Goal: Task Accomplishment & Management: Manage account settings

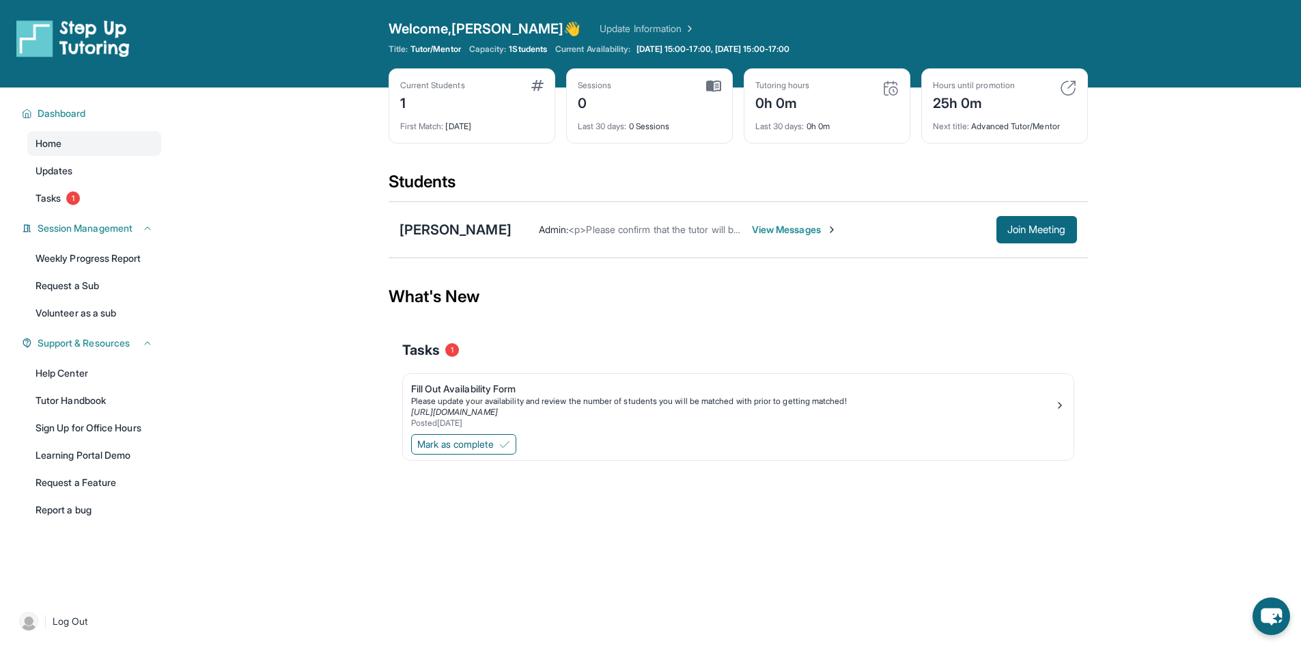
click at [752, 230] on span "View Messages" at bounding box center [794, 230] width 85 height 14
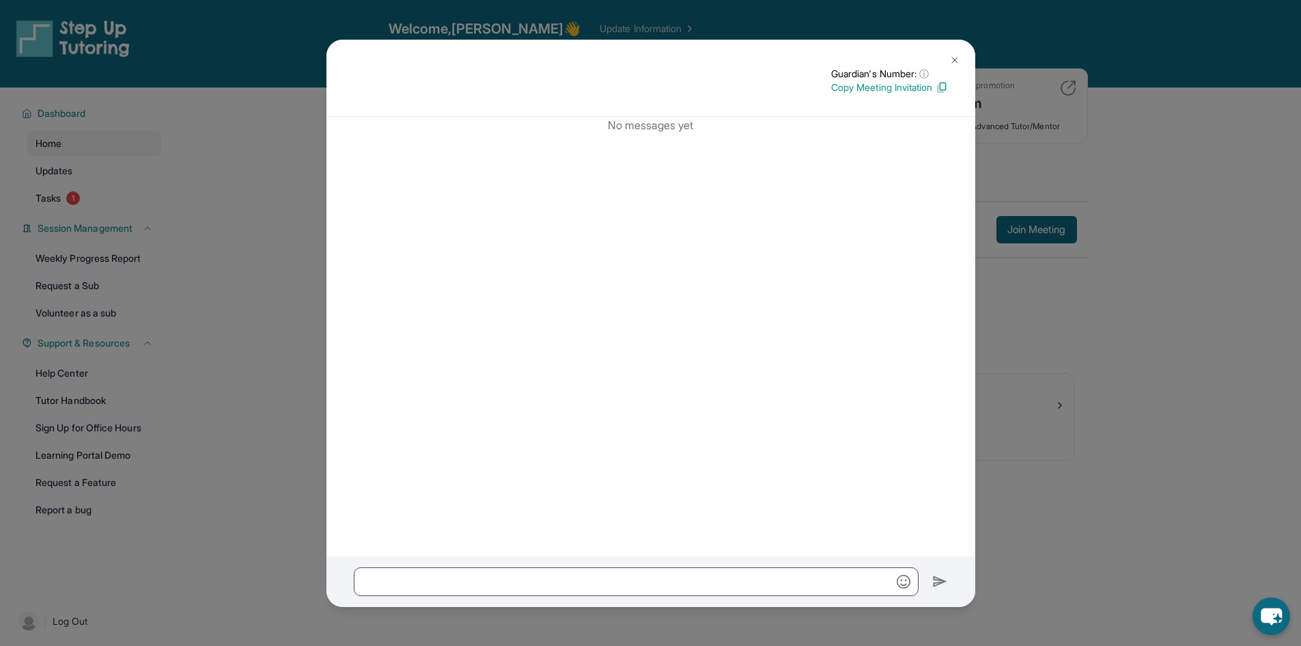
click at [963, 60] on button at bounding box center [954, 59] width 27 height 27
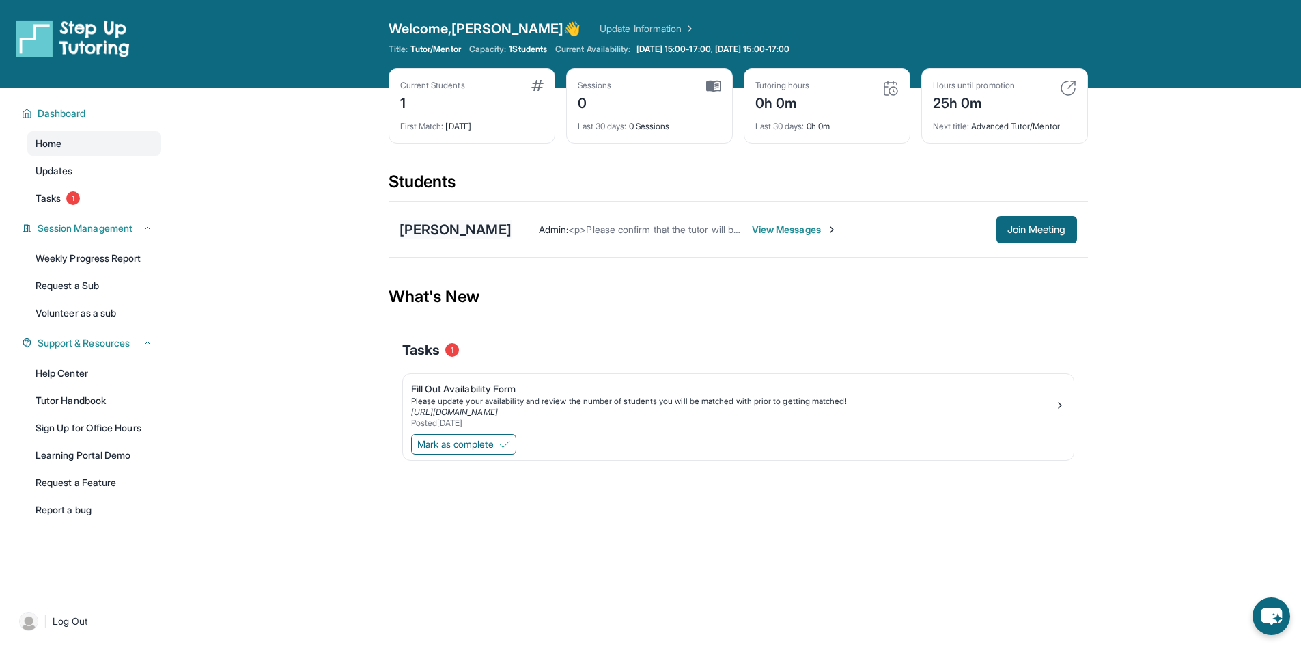
click at [444, 235] on div "[PERSON_NAME]" at bounding box center [456, 229] width 112 height 19
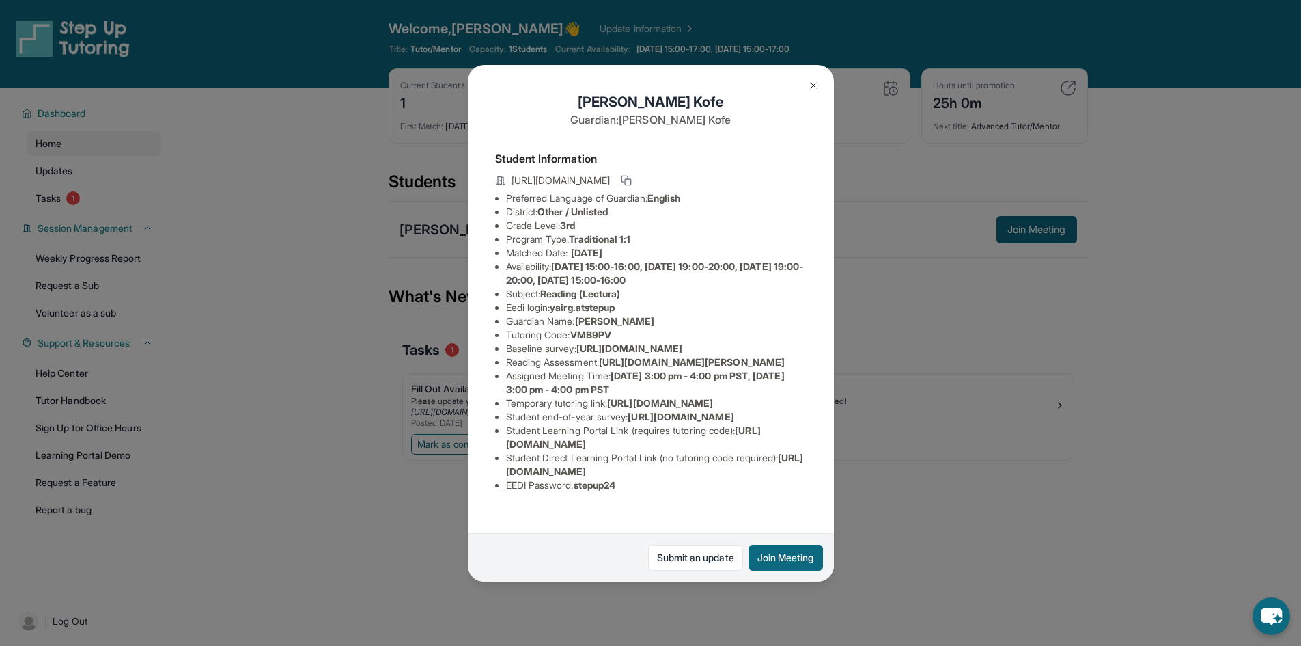
click at [805, 94] on button at bounding box center [813, 85] width 27 height 27
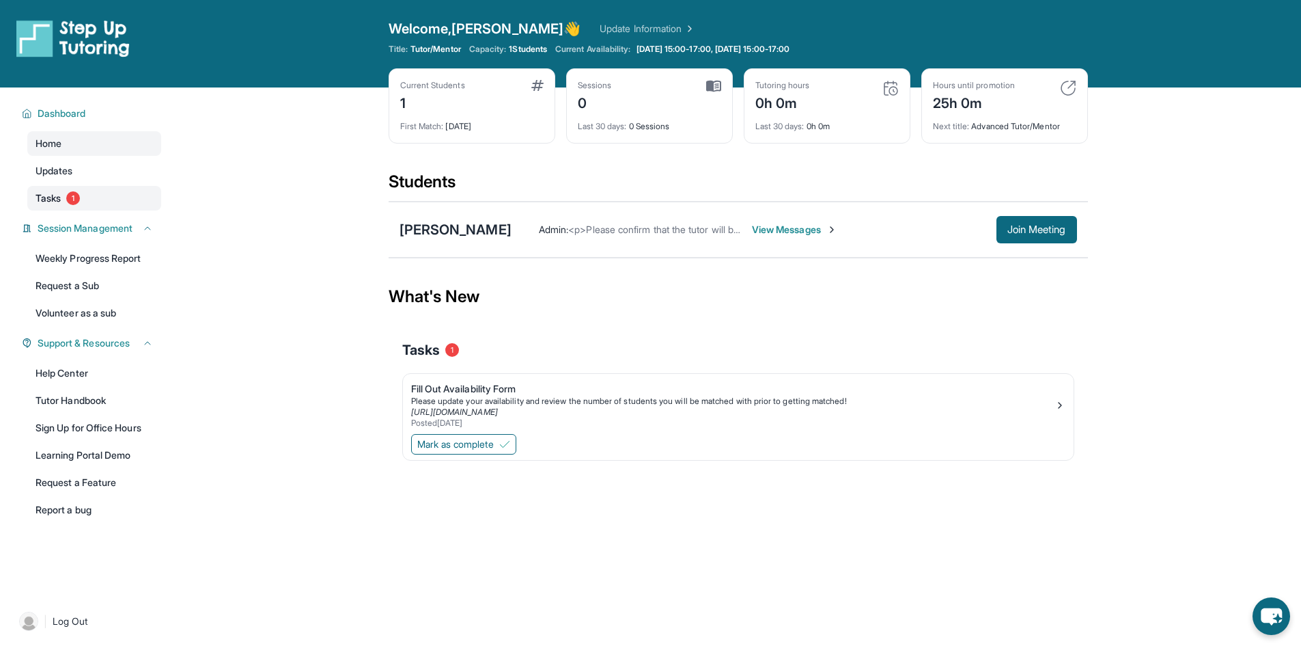
click at [44, 206] on link "Tasks 1" at bounding box center [94, 198] width 134 height 25
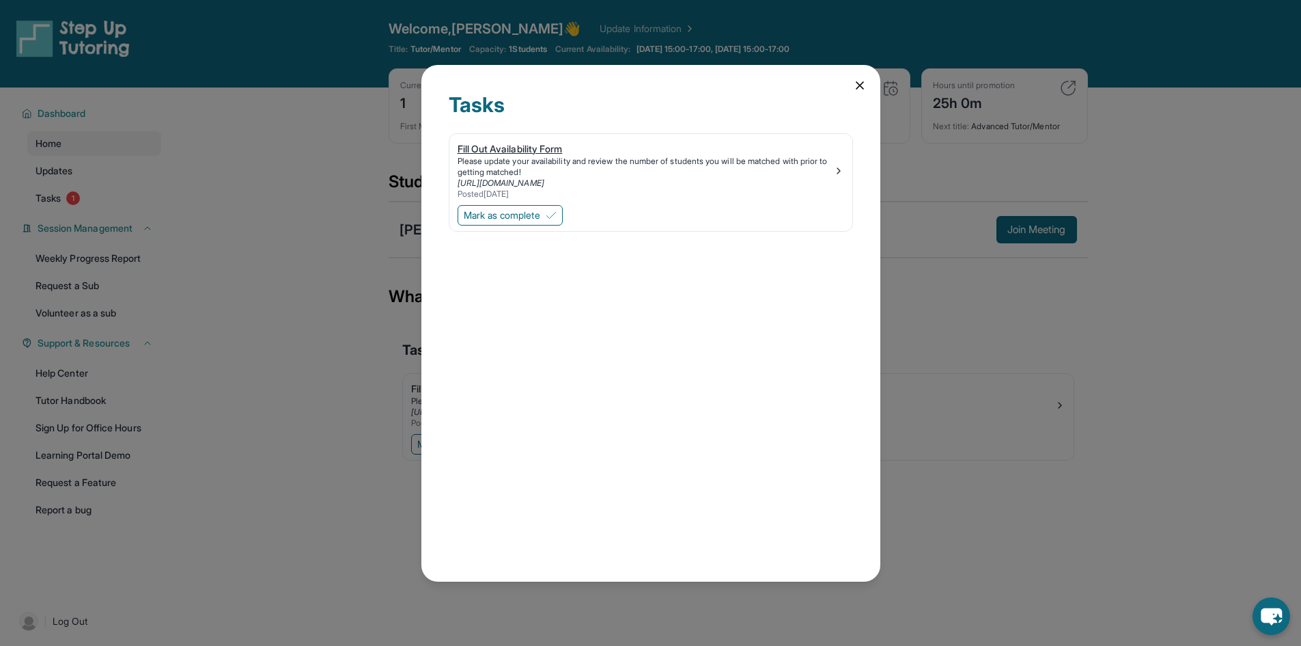
click at [507, 156] on div "Please update your availability and review the number of students you will be m…" at bounding box center [646, 167] width 376 height 22
click at [486, 214] on span "Mark as complete" at bounding box center [502, 215] width 77 height 14
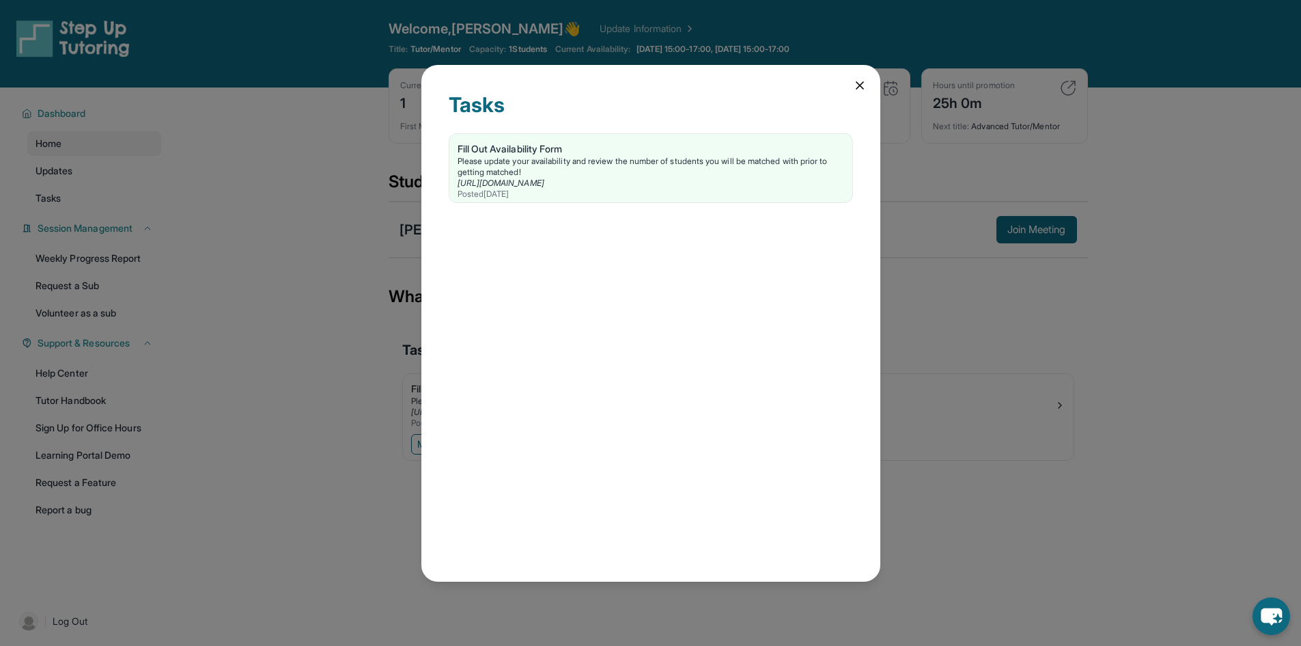
click at [859, 80] on icon at bounding box center [860, 86] width 14 height 14
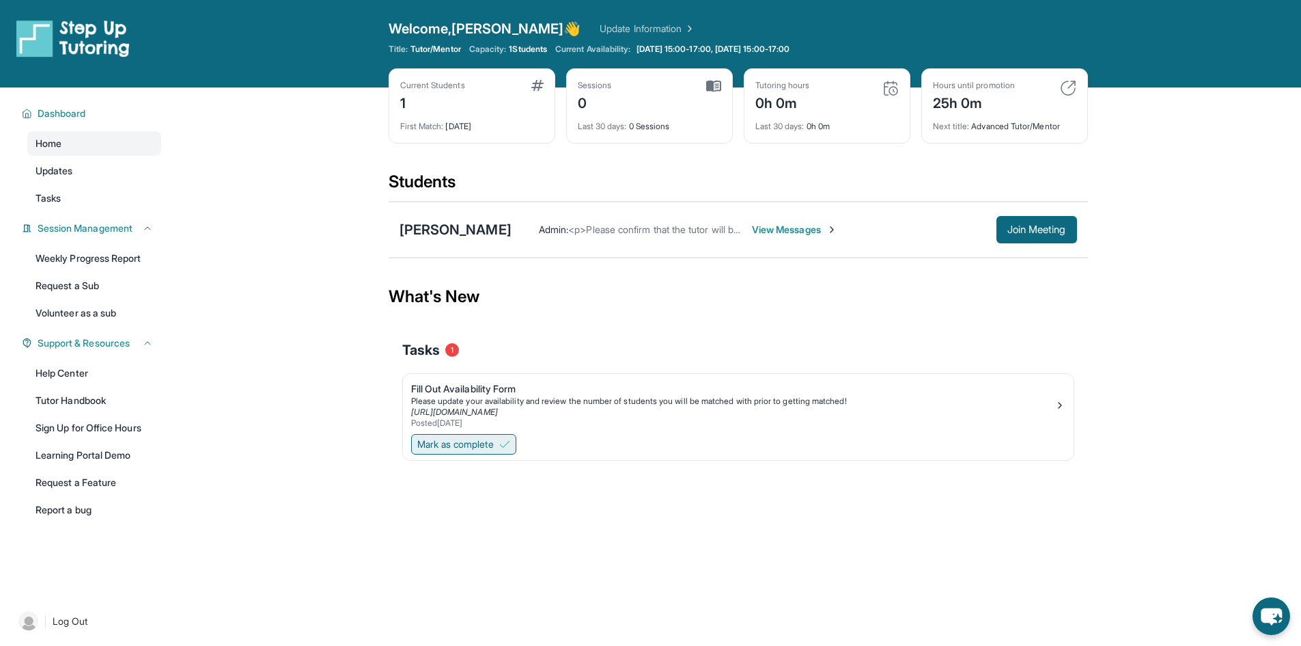
click at [477, 441] on span "Mark as complete" at bounding box center [455, 444] width 77 height 14
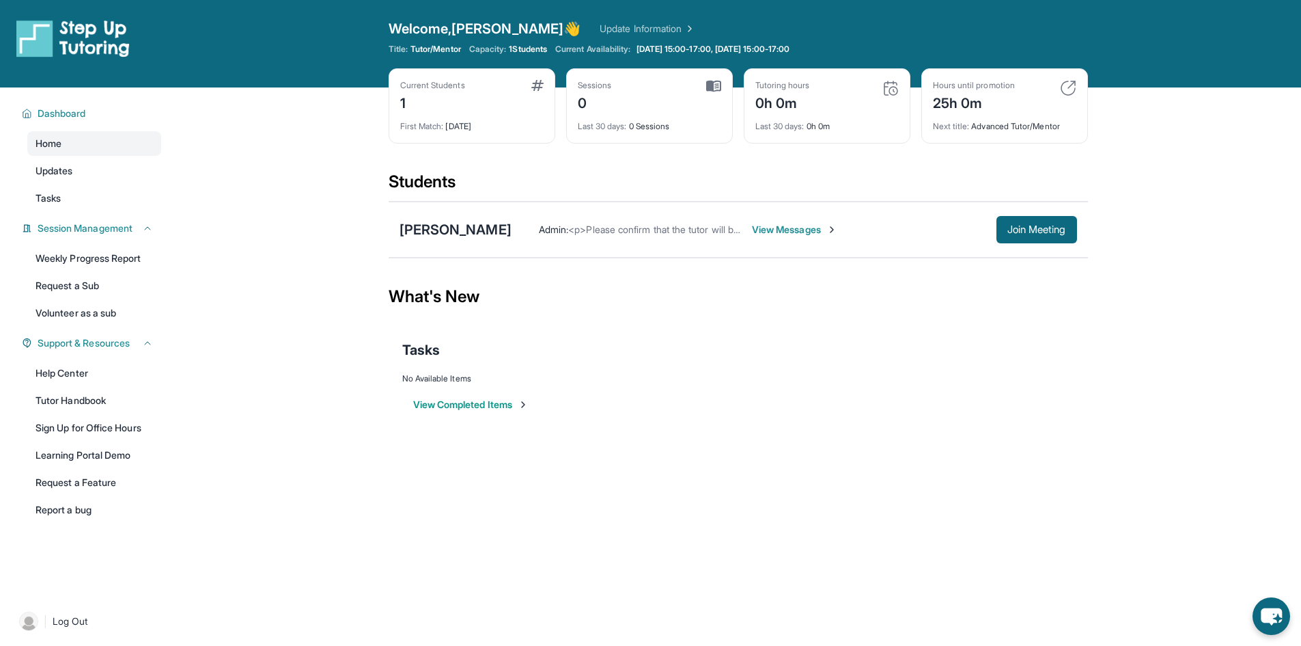
click at [255, 374] on main "Current Students 1 First Match : 1 day ago Sessions 0 Last 30 days : 0 Sessions…" at bounding box center [738, 265] width 1127 height 357
click at [88, 458] on link "Learning Portal Demo" at bounding box center [94, 455] width 134 height 25
click at [550, 322] on div "What's New" at bounding box center [739, 296] width 700 height 60
click at [783, 229] on span "View Messages" at bounding box center [794, 230] width 85 height 14
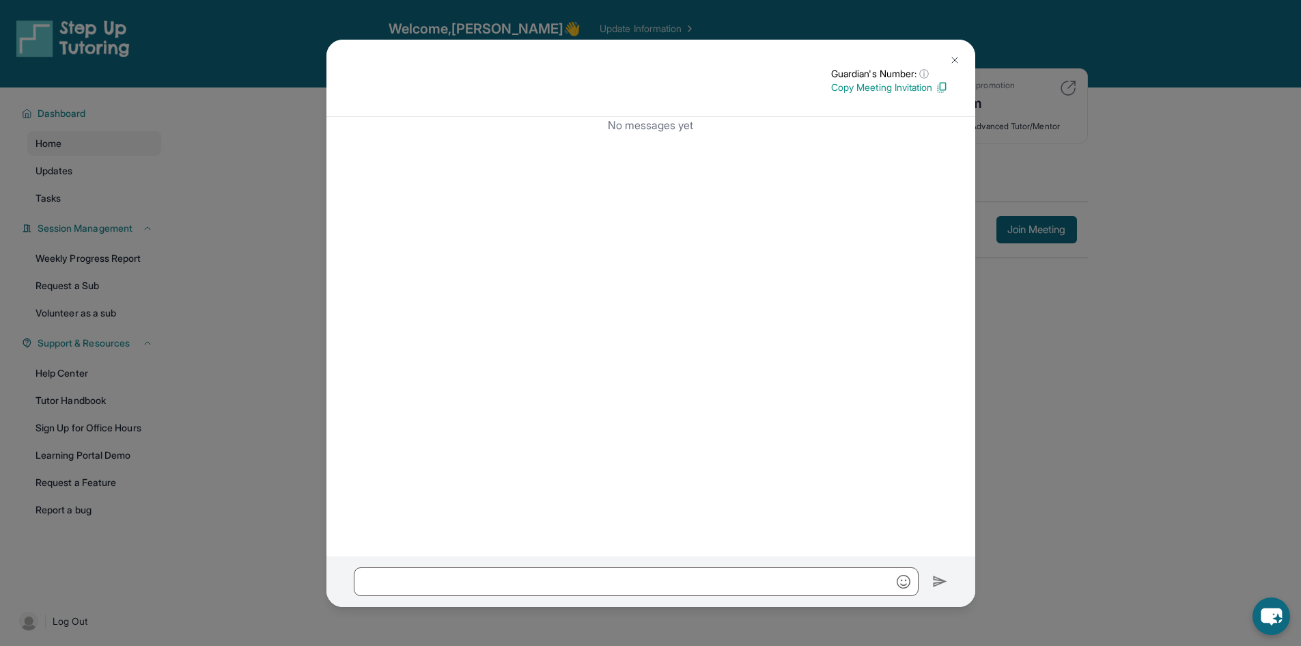
click at [965, 58] on button at bounding box center [954, 59] width 27 height 27
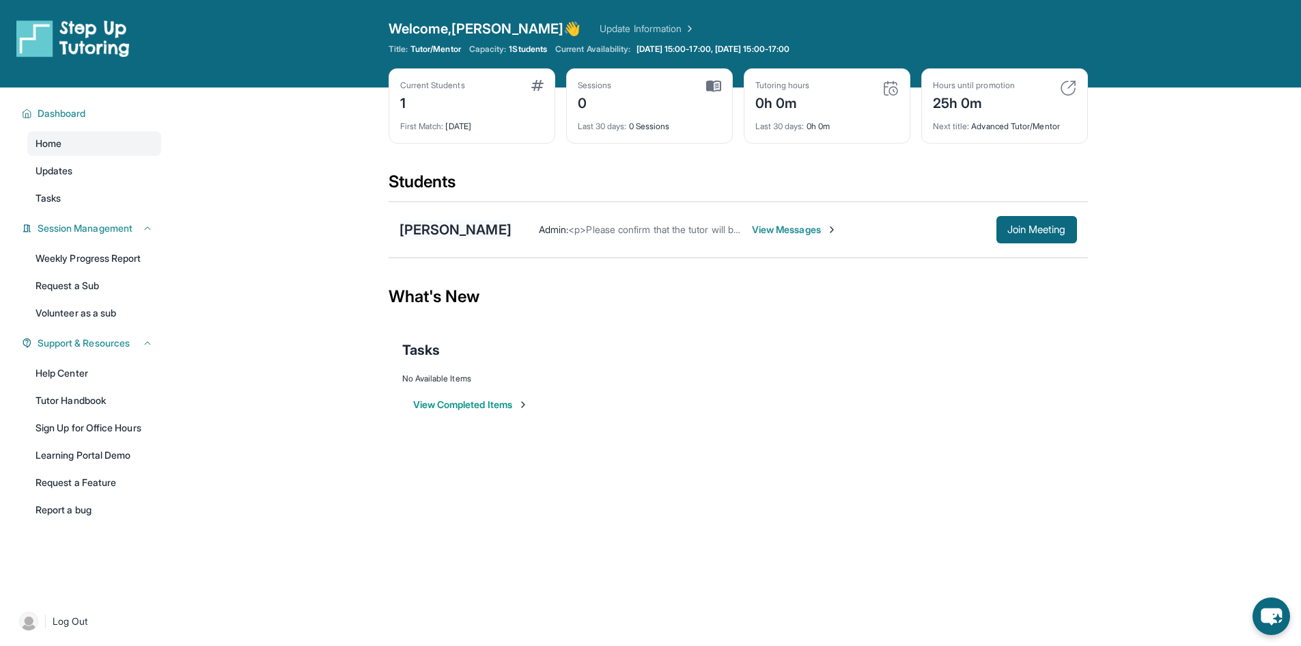
click at [452, 230] on div "[PERSON_NAME]" at bounding box center [456, 229] width 112 height 19
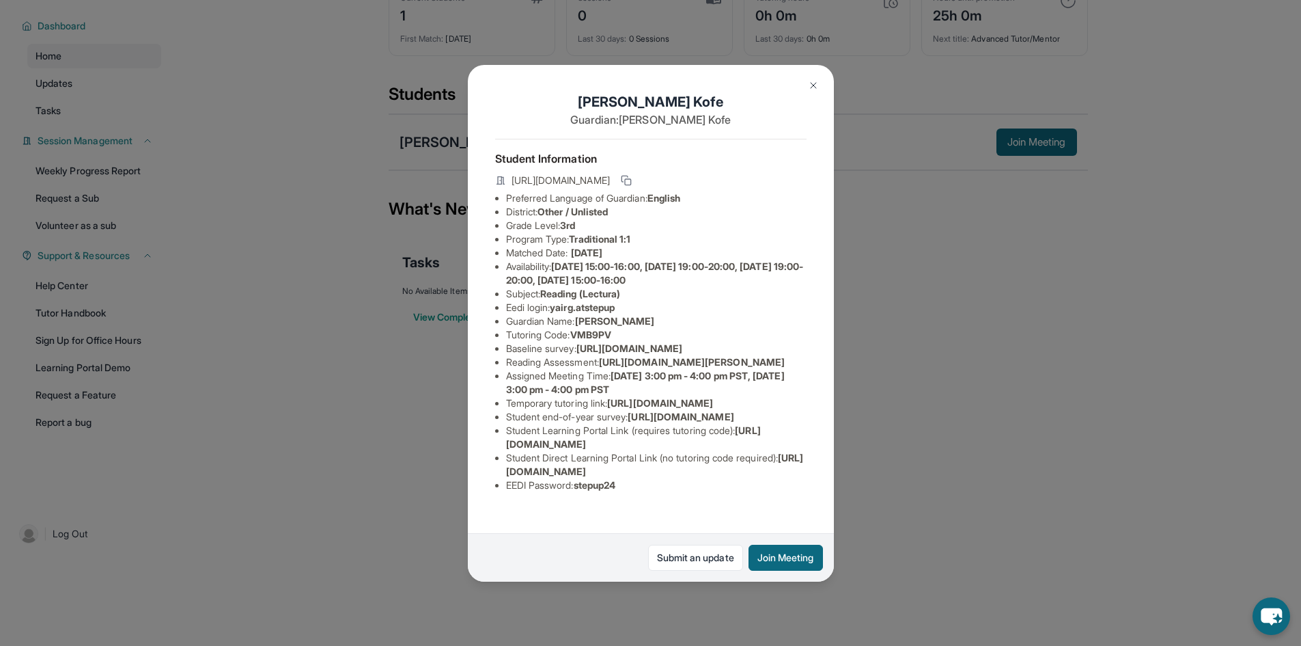
scroll to position [45, 0]
click at [802, 83] on button at bounding box center [813, 85] width 27 height 27
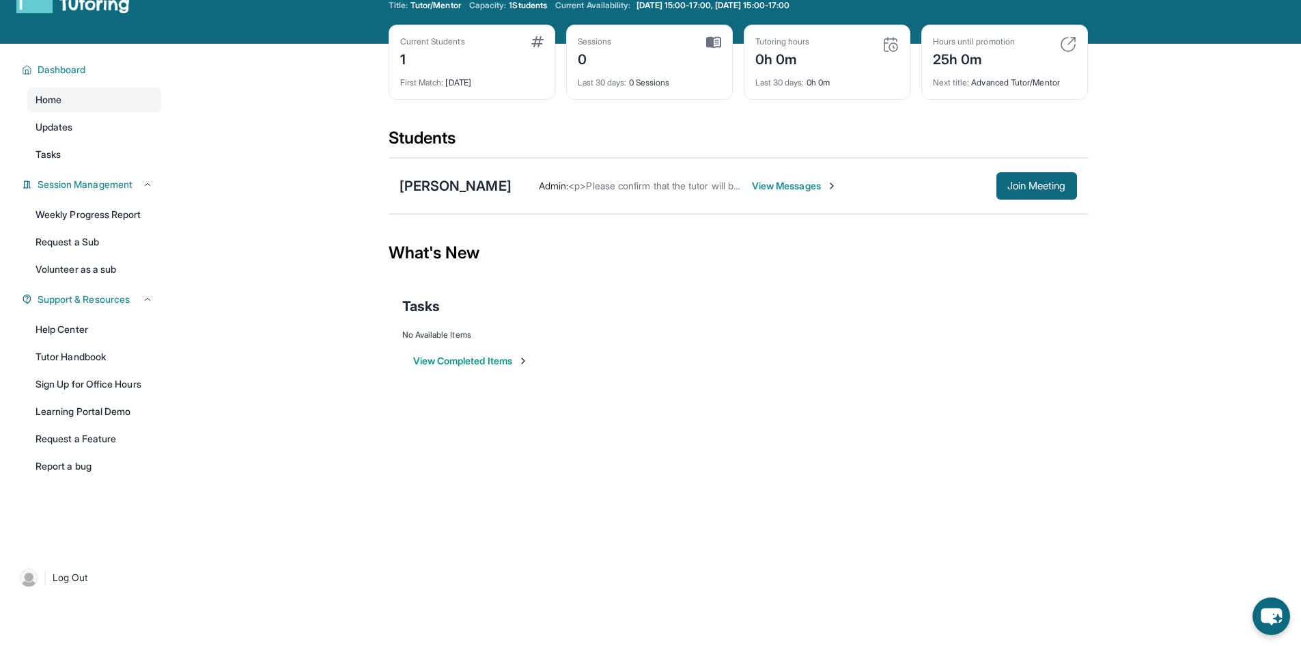
scroll to position [0, 0]
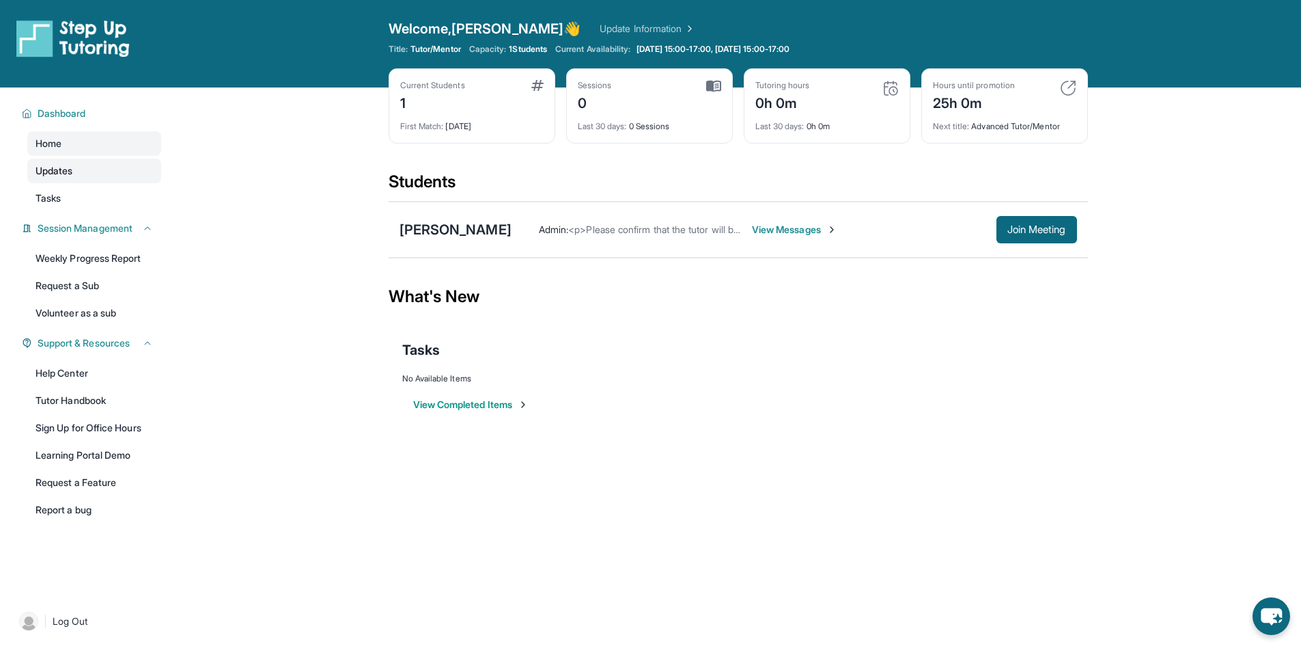
click at [83, 177] on link "Updates" at bounding box center [94, 170] width 134 height 25
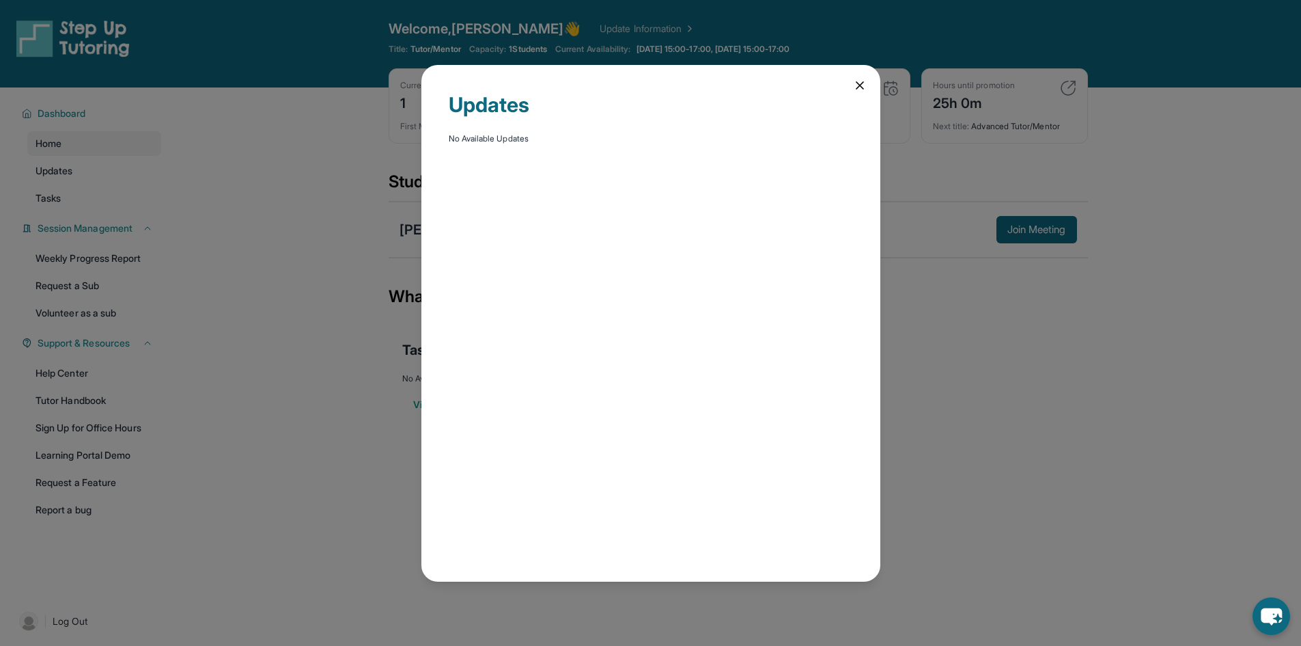
click at [83, 207] on div "Updates No Available Updates" at bounding box center [650, 323] width 1301 height 646
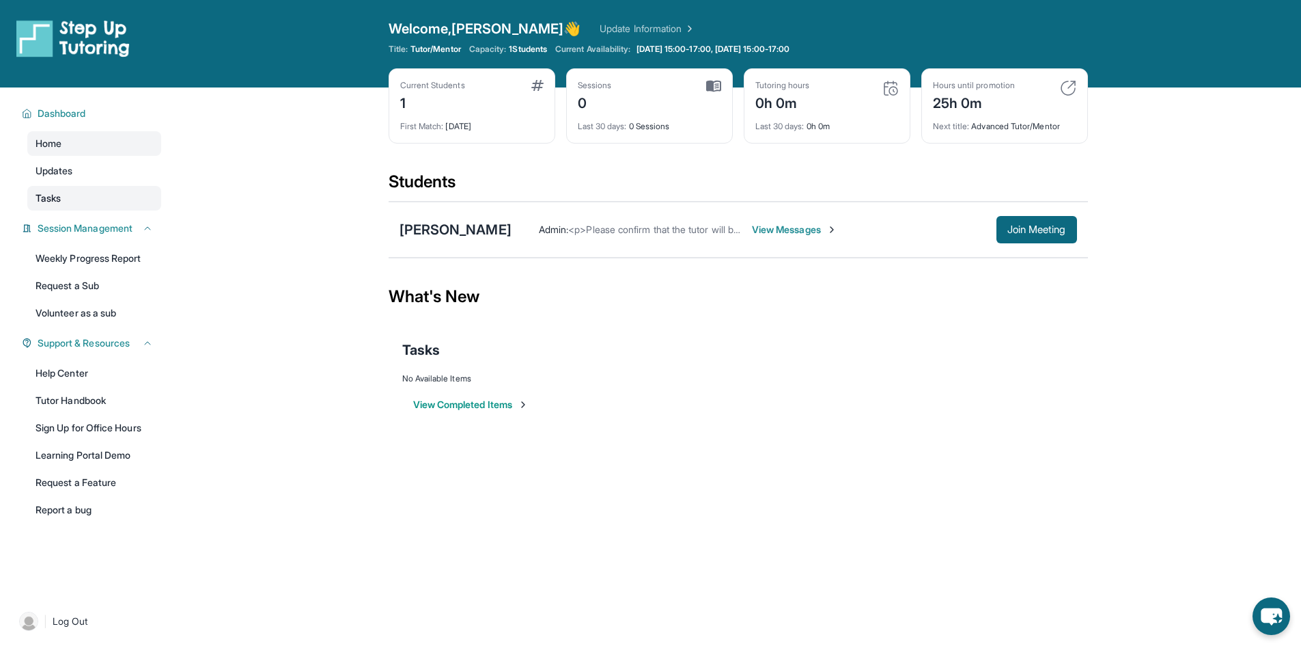
click at [74, 204] on link "Tasks" at bounding box center [94, 198] width 134 height 25
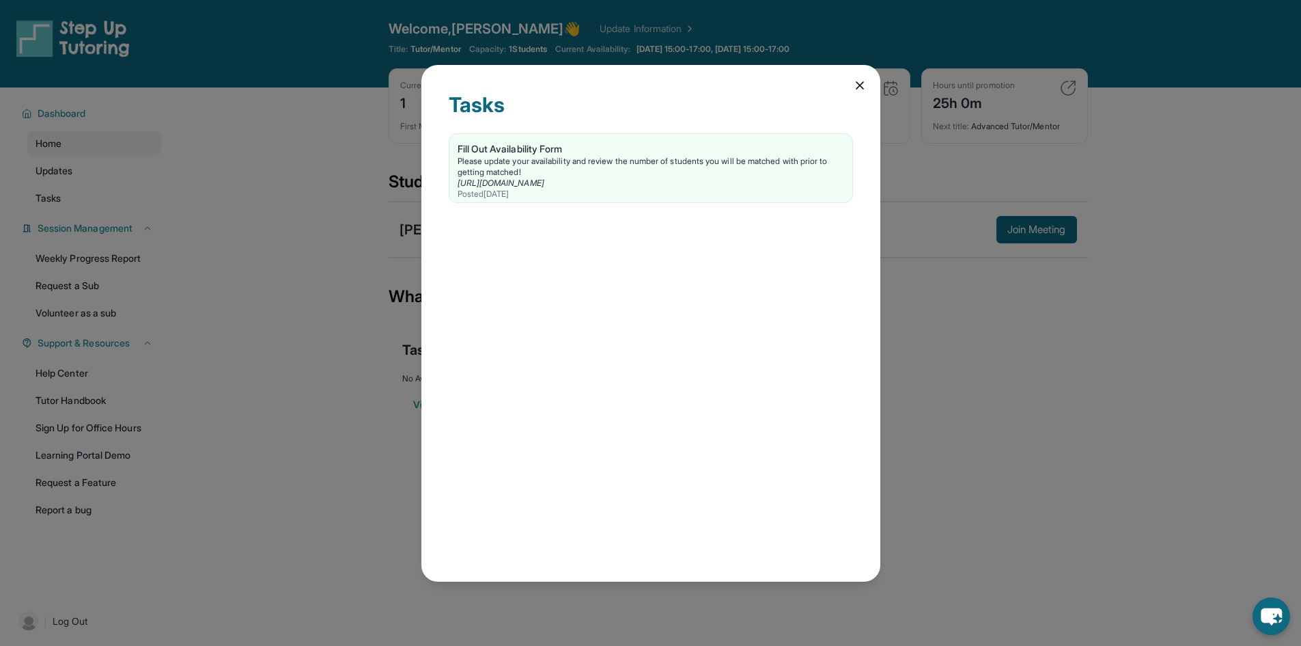
click at [191, 217] on div "Tasks Fill Out Availability Form Please update your availability and review the…" at bounding box center [650, 323] width 1301 height 646
